Goal: Entertainment & Leisure: Consume media (video, audio)

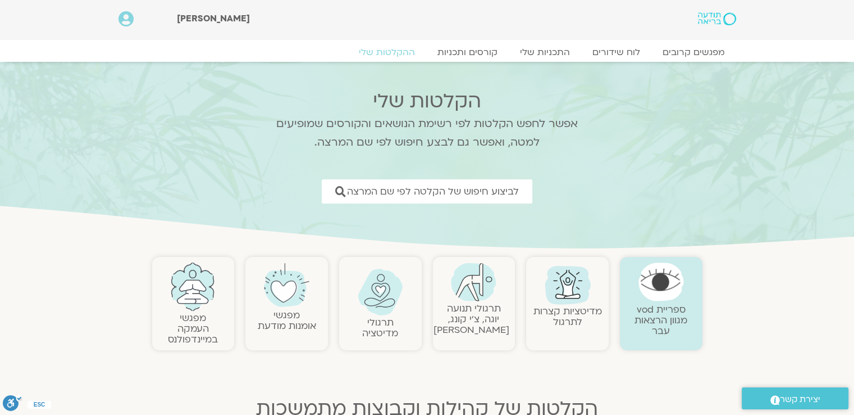
click at [468, 313] on link "תרגולי תנועה יוגה, צ׳י קונג, פלדנקרייז" at bounding box center [472, 319] width 76 height 34
click at [468, 311] on link "תרגולי תנועה יוגה, צ׳י קונג, פלדנקרייז" at bounding box center [472, 319] width 76 height 34
click at [473, 299] on img at bounding box center [473, 281] width 45 height 39
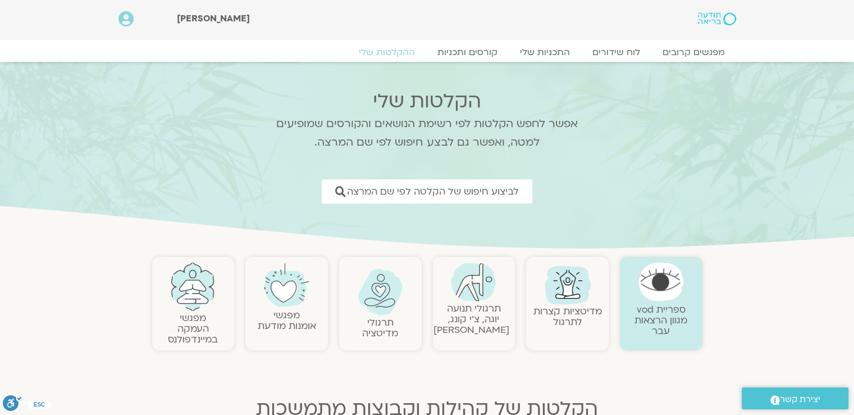
click at [473, 299] on img at bounding box center [473, 281] width 45 height 39
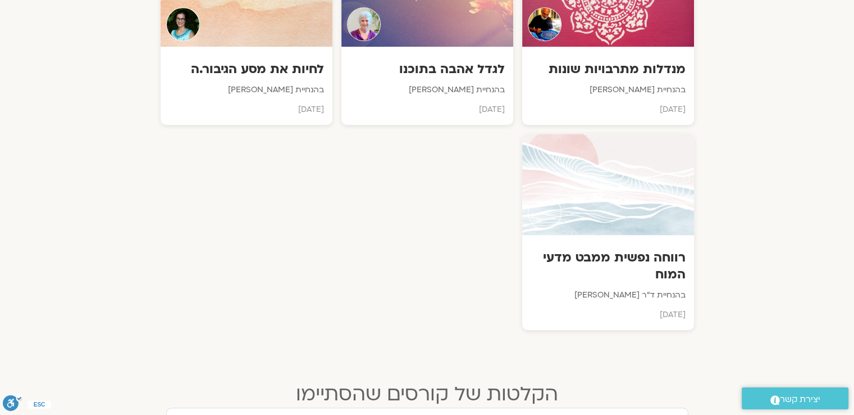
scroll to position [618, 0]
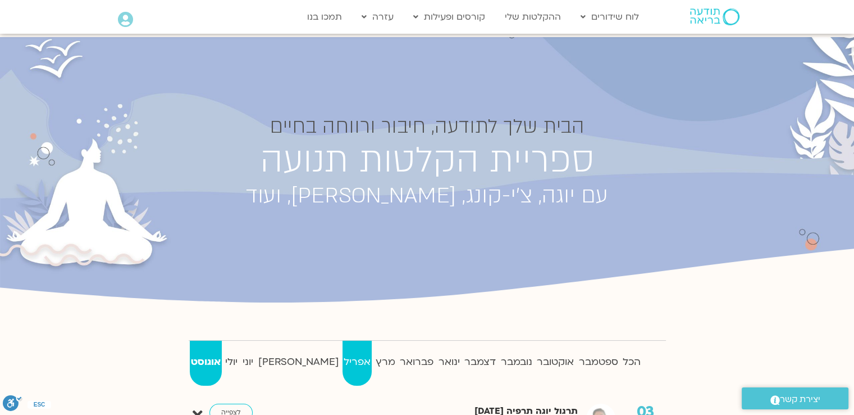
click at [343, 358] on strong "אפריל" at bounding box center [358, 361] width 30 height 17
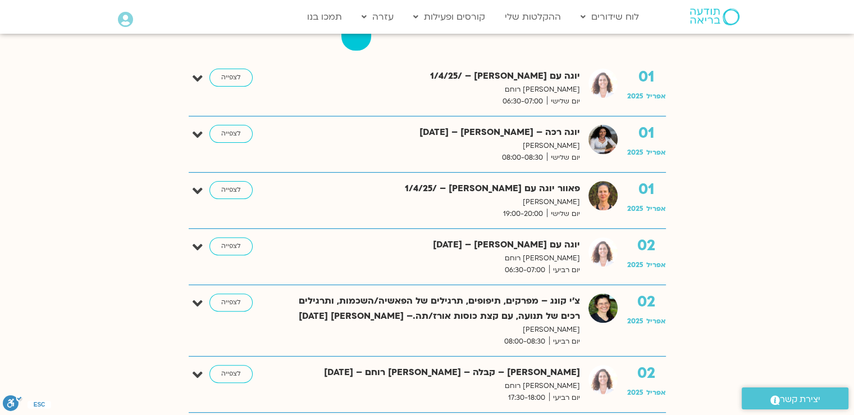
scroll to position [337, 0]
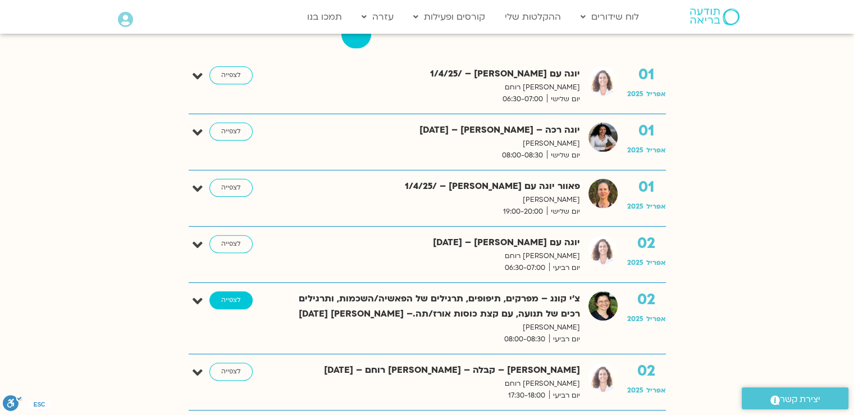
click at [235, 302] on link "לצפייה" at bounding box center [231, 300] width 43 height 18
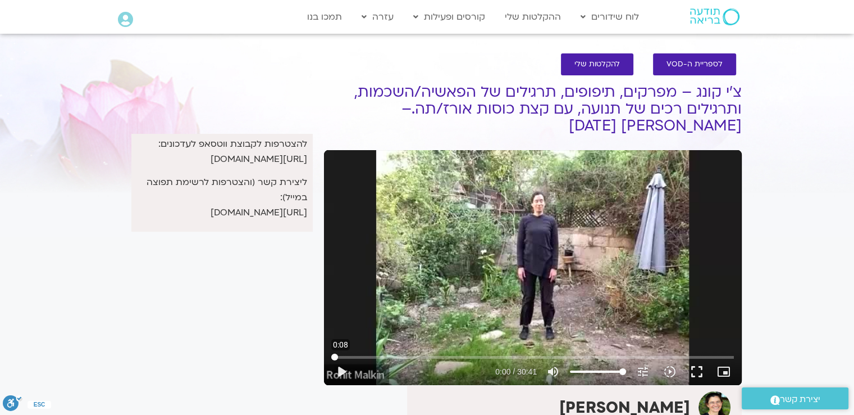
click at [336, 357] on input "Seek" at bounding box center [532, 356] width 403 height 7
click at [340, 371] on button "play_arrow" at bounding box center [341, 371] width 27 height 27
type input "733.999193"
